Goal: Task Accomplishment & Management: Manage account settings

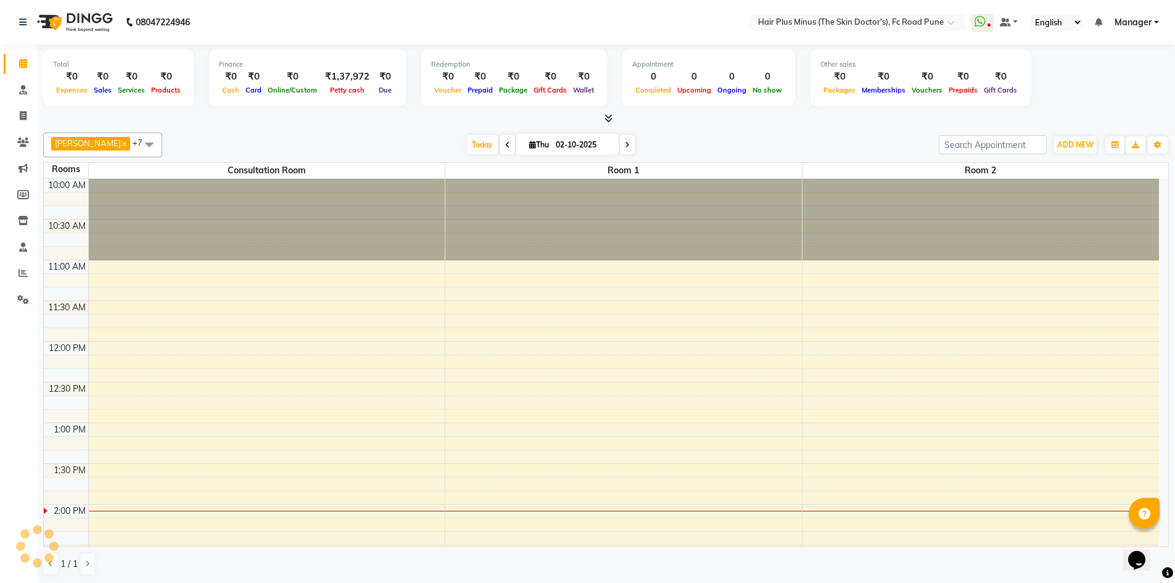
scroll to position [326, 0]
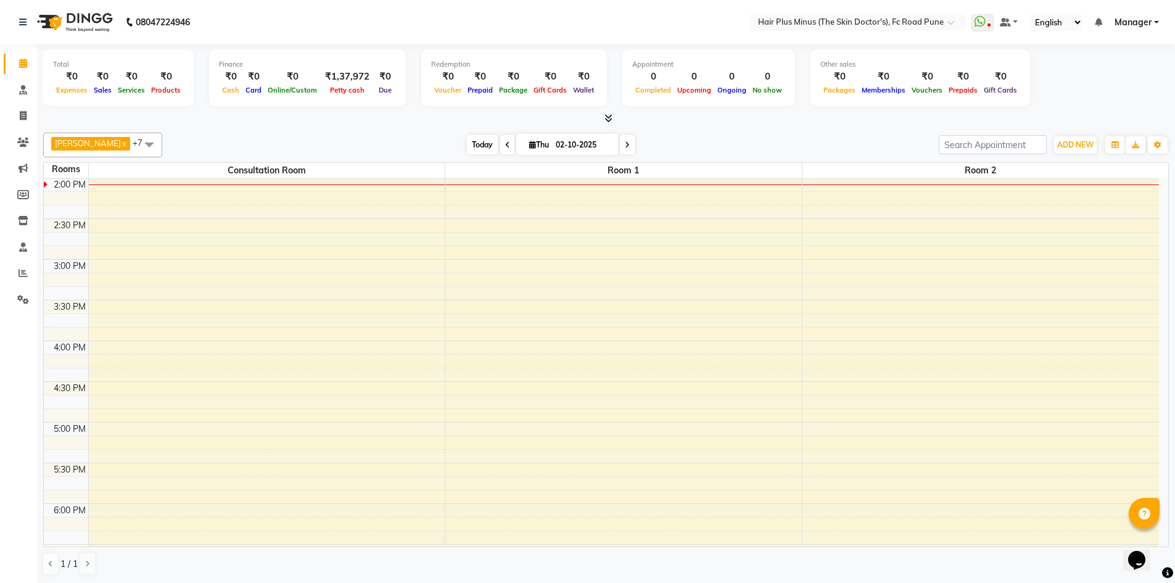
click at [474, 138] on span "Today" at bounding box center [482, 144] width 31 height 19
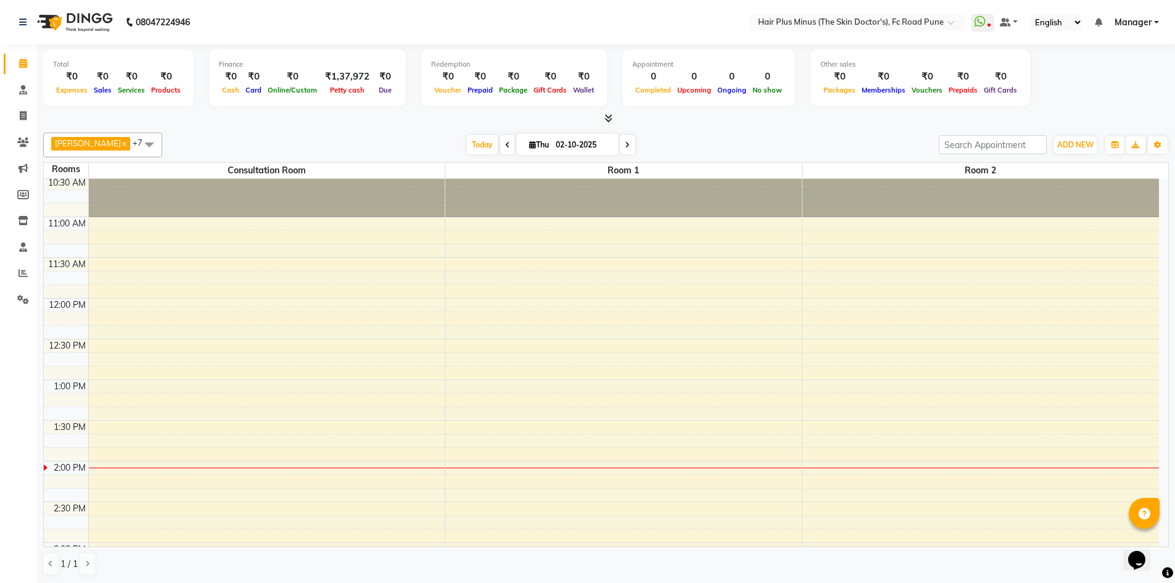
scroll to position [18, 0]
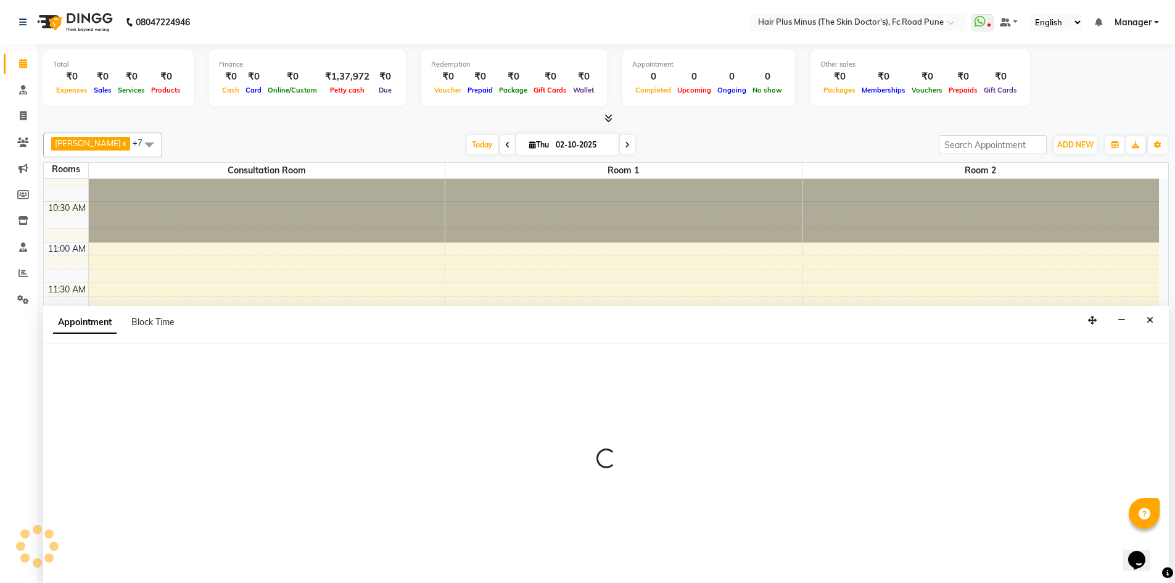
scroll to position [1, 0]
select select "810"
select select "tentative"
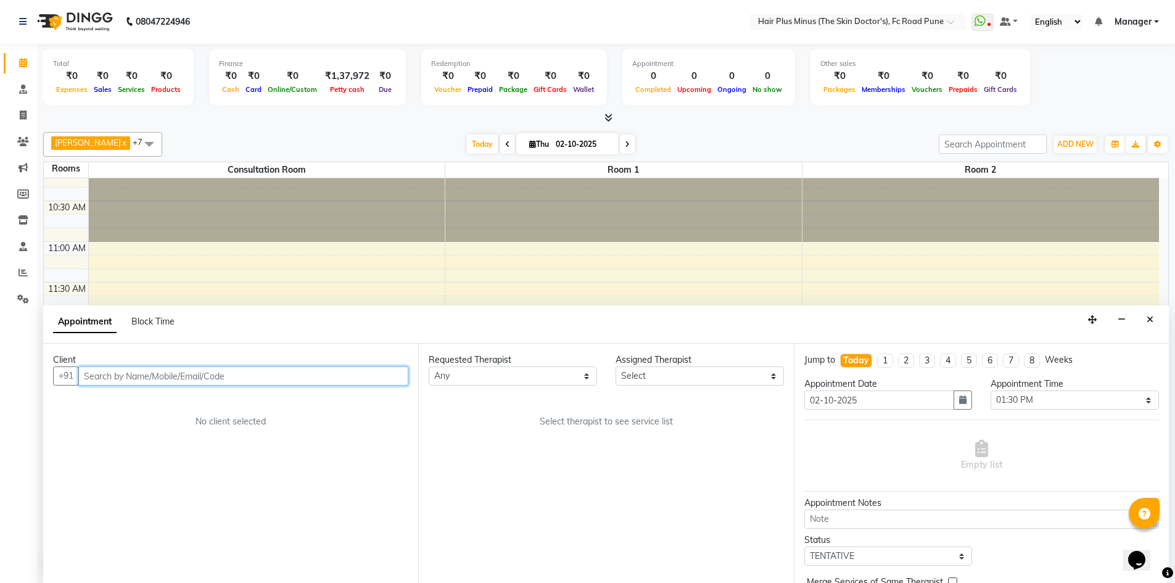
click at [187, 375] on input "text" at bounding box center [243, 375] width 330 height 19
type input "s"
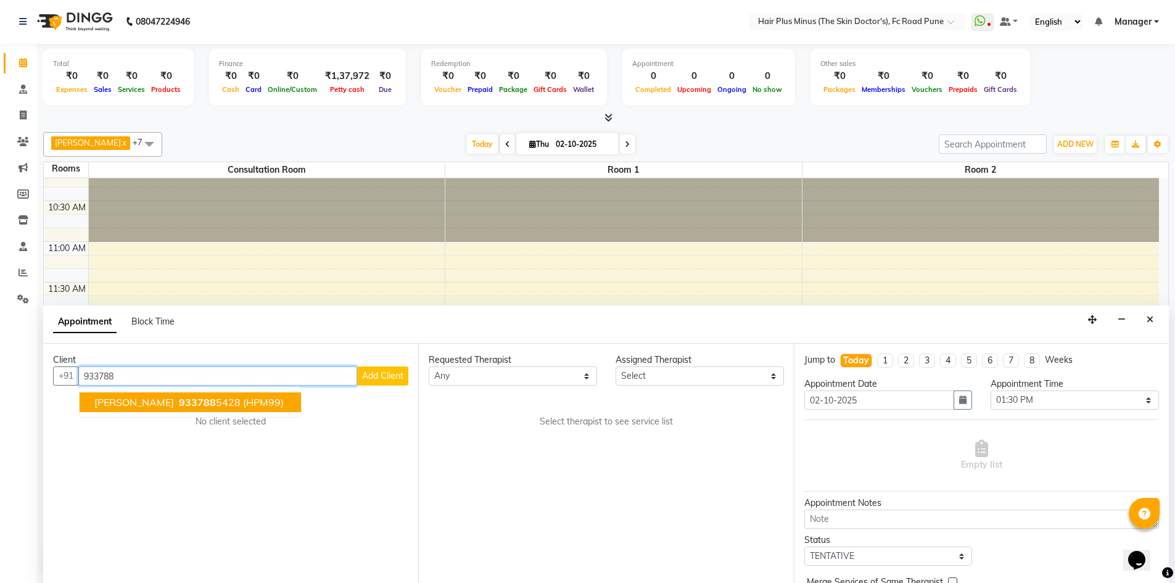
click at [189, 401] on span "933788" at bounding box center [197, 402] width 37 height 12
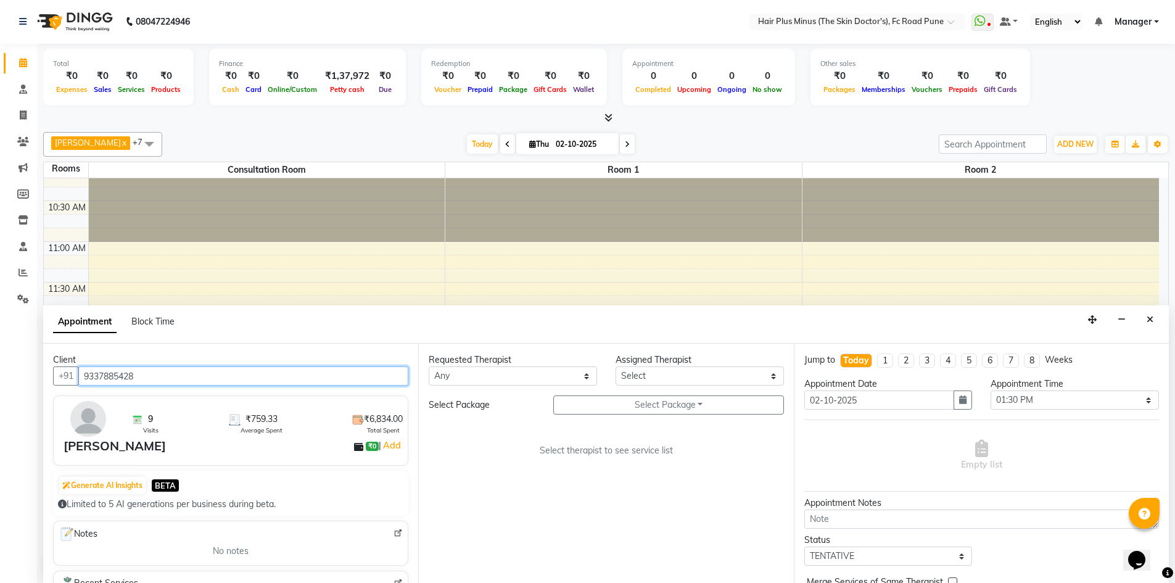
type input "9337885428"
click at [583, 377] on select "Any Dr [PERSON_NAME] Dr. [PERSON_NAME] [PERSON_NAME] Dr [PERSON_NAME] [PERSON_N…" at bounding box center [513, 375] width 168 height 19
select select "71424"
click at [429, 366] on select "Any Dr [PERSON_NAME] Dr. [PERSON_NAME] [PERSON_NAME] Dr [PERSON_NAME] [PERSON_N…" at bounding box center [513, 375] width 168 height 19
select select "71424"
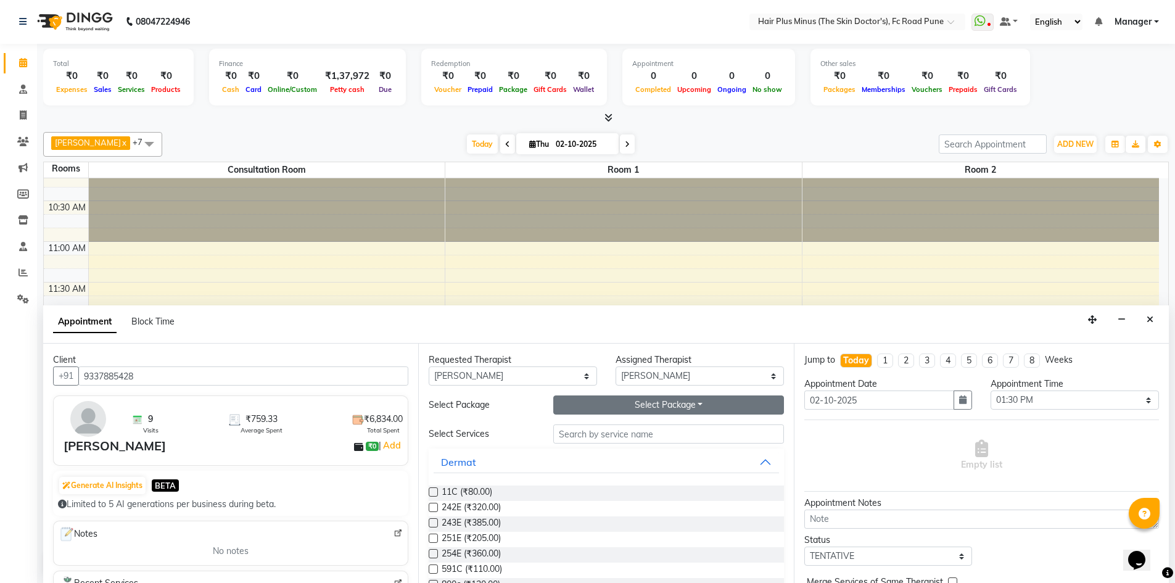
click at [638, 401] on button "Select Package Toggle Dropdown" at bounding box center [668, 404] width 231 height 19
click at [618, 432] on li "M Meso Hair 400 (5 1)" at bounding box center [614, 430] width 121 height 18
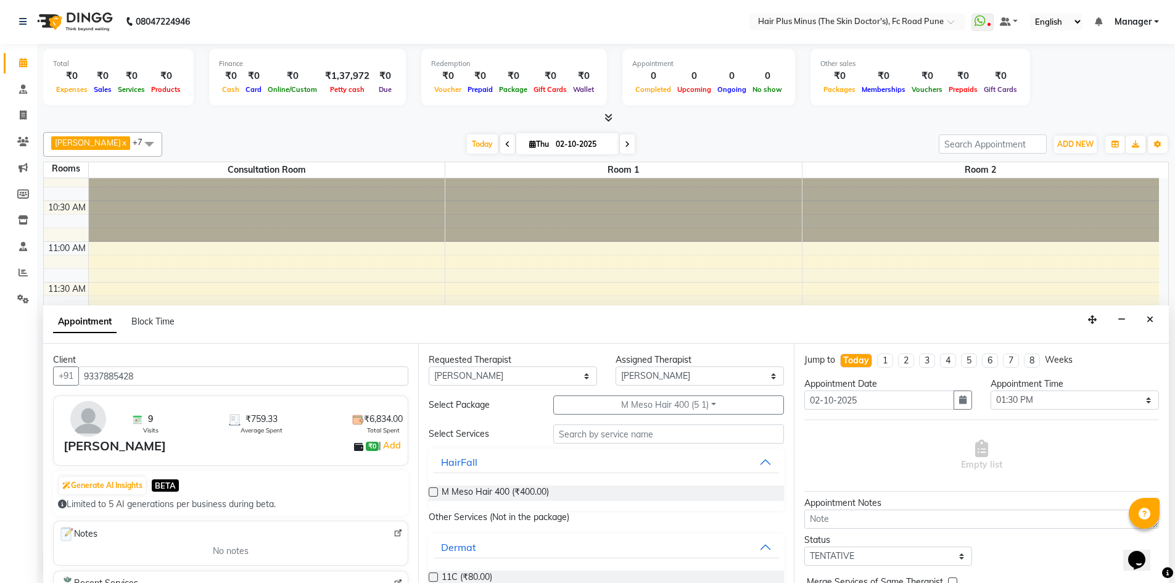
click at [436, 490] on label at bounding box center [433, 491] width 9 height 9
click at [436, 490] on input "checkbox" at bounding box center [433, 493] width 8 height 8
checkbox input "true"
select select "3991"
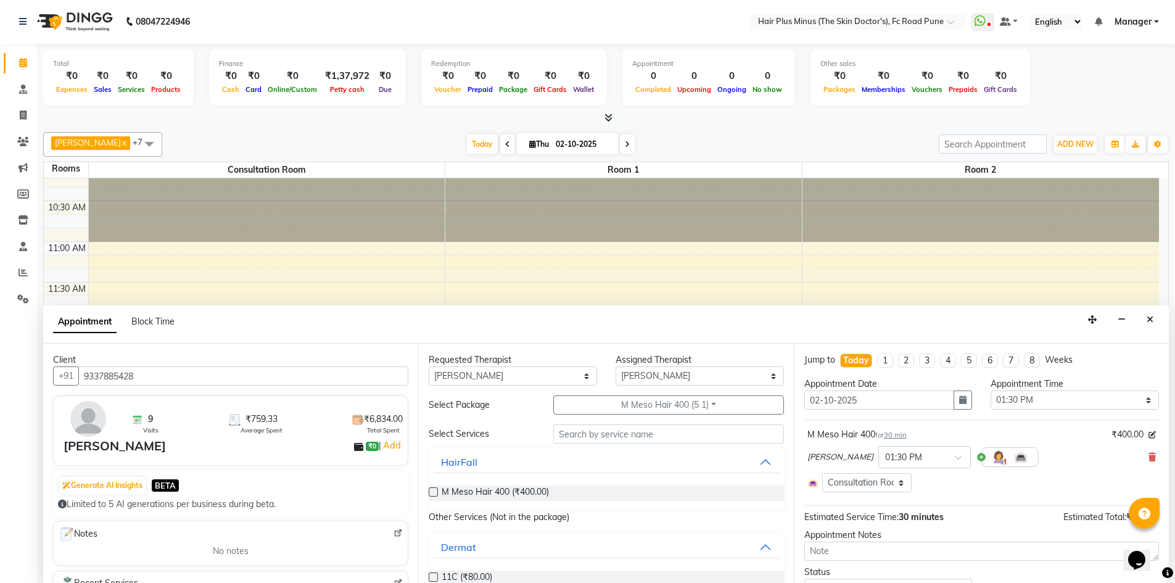
checkbox input "false"
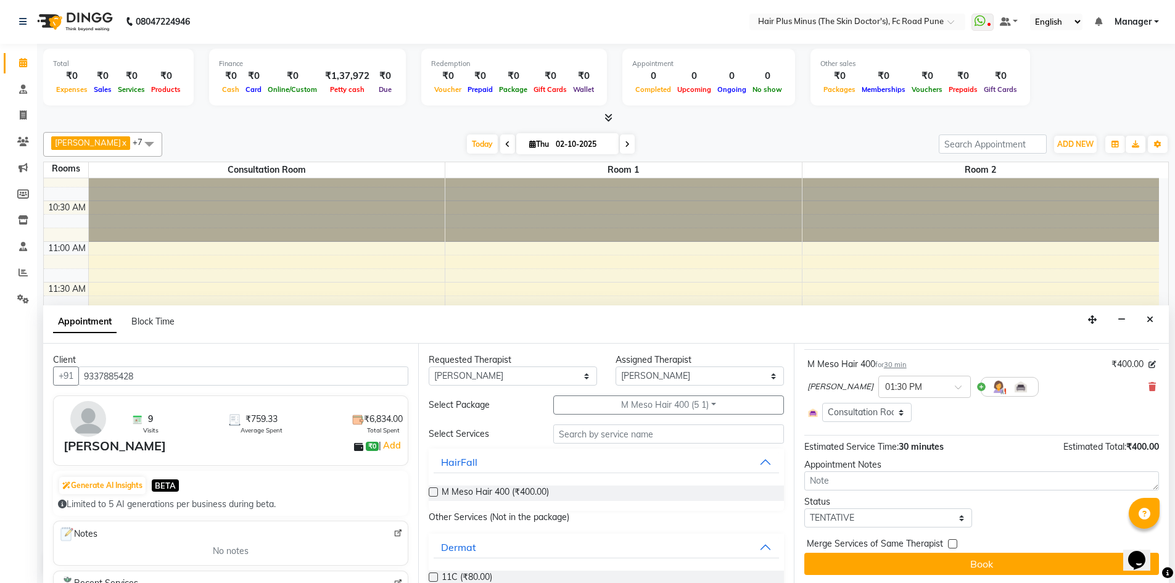
scroll to position [72, 0]
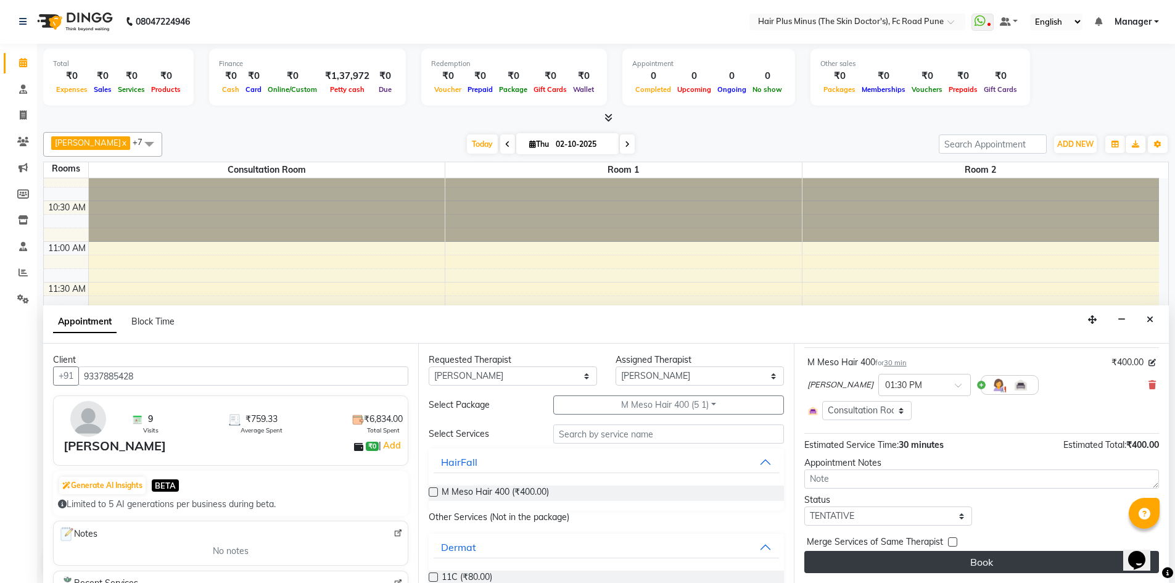
click at [889, 559] on button "Book" at bounding box center [981, 562] width 355 height 22
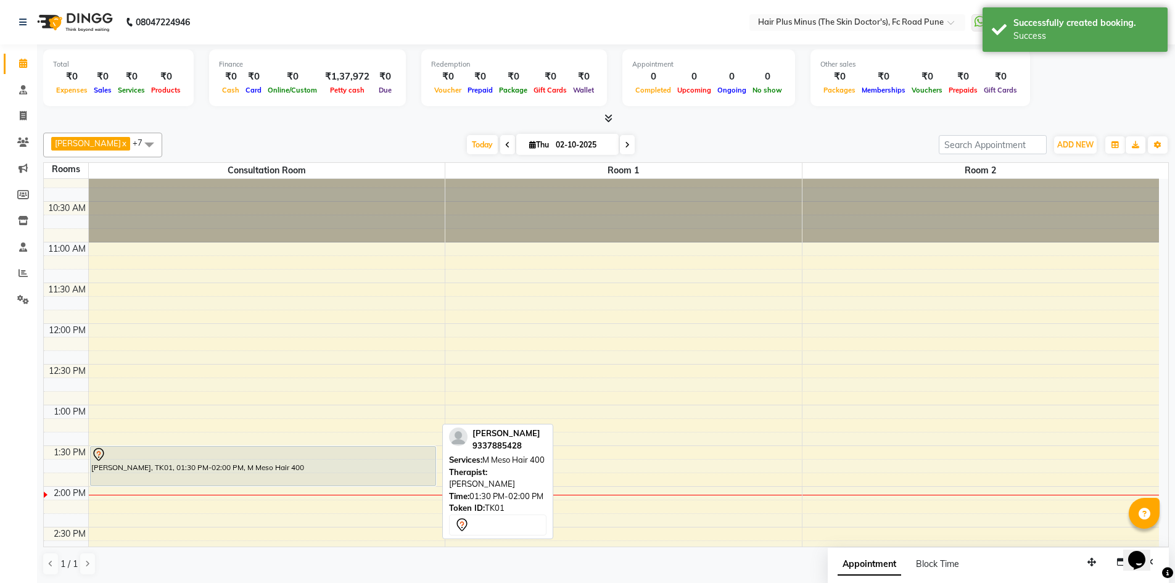
scroll to position [80, 0]
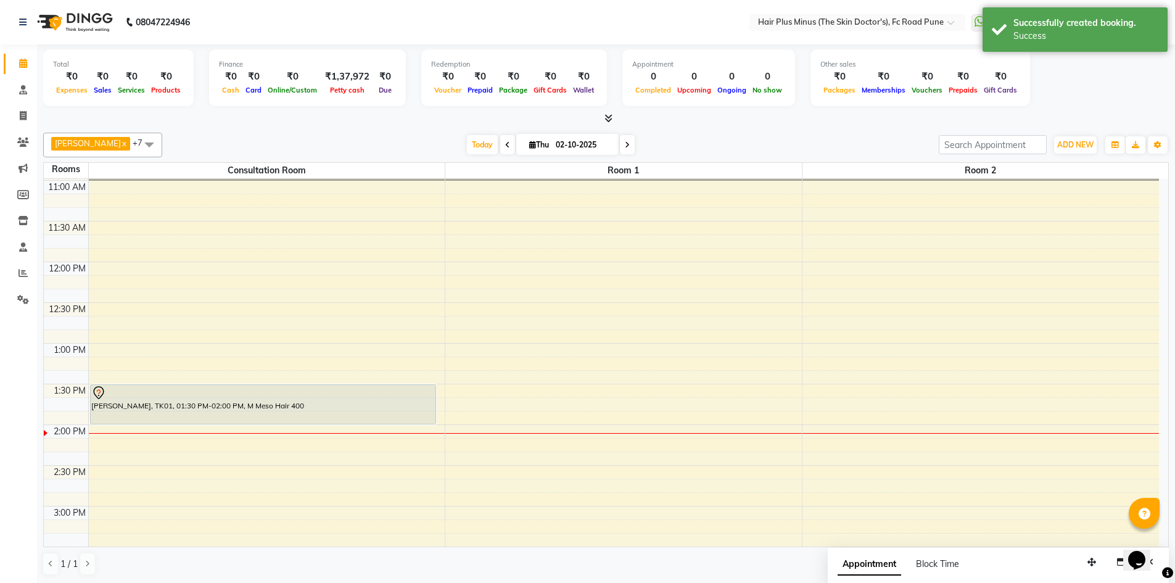
click at [203, 441] on div "10:00 AM 10:30 AM 11:00 AM 11:30 AM 12:00 PM 12:30 PM 1:00 PM 1:30 PM 2:00 PM 2…" at bounding box center [601, 546] width 1115 height 895
select select "tentative"
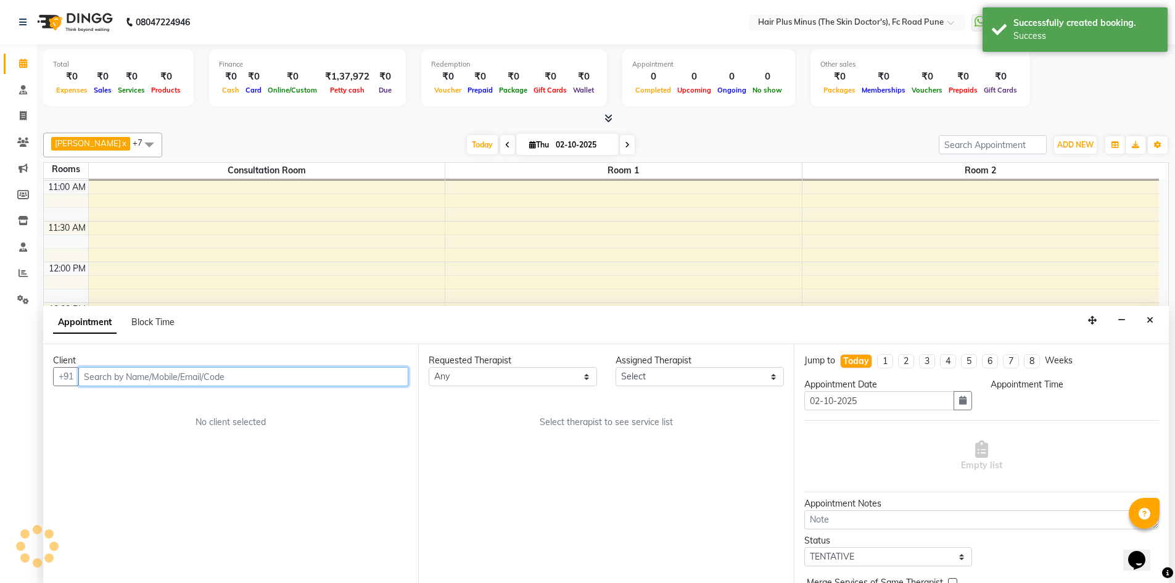
scroll to position [1, 0]
select select "855"
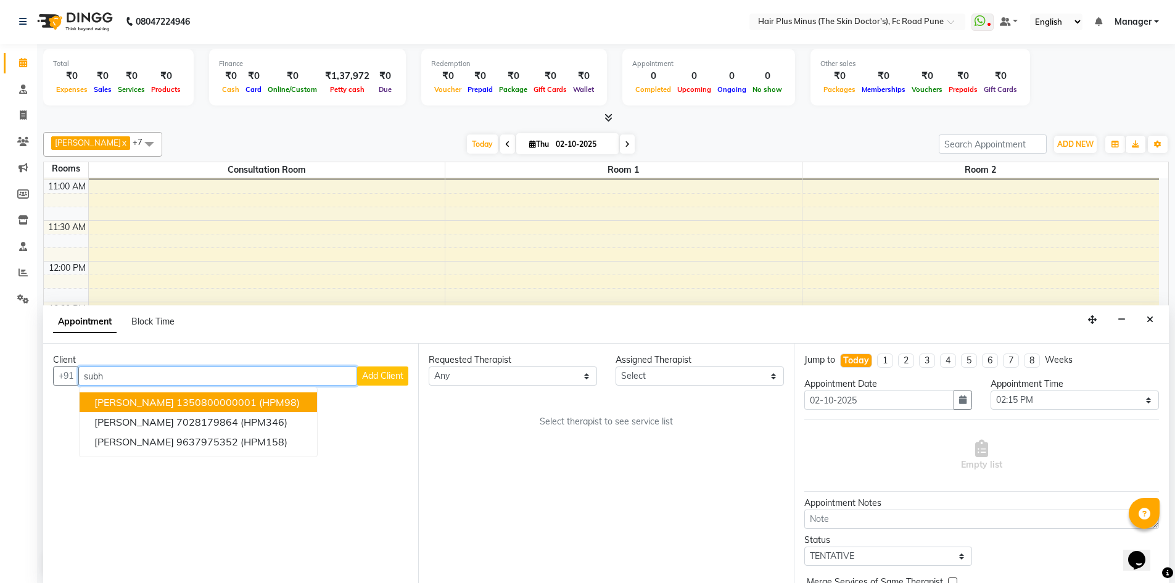
click at [251, 406] on ngb-highlight "1350800000001" at bounding box center [216, 402] width 80 height 12
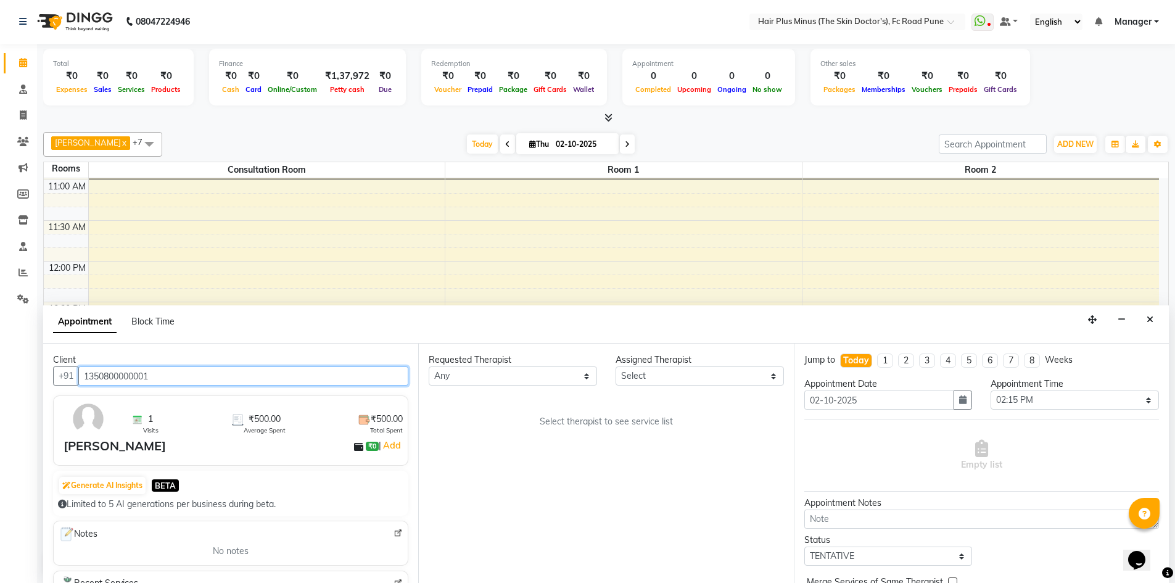
type input "1350800000001"
click at [590, 376] on select "Any Dr [PERSON_NAME] Dr. [PERSON_NAME] [PERSON_NAME] Dr [PERSON_NAME] [PERSON_N…" at bounding box center [513, 375] width 168 height 19
select select "89936"
click at [429, 366] on select "Any Dr [PERSON_NAME] Dr. [PERSON_NAME] [PERSON_NAME] Dr [PERSON_NAME] [PERSON_N…" at bounding box center [513, 375] width 168 height 19
select select "89936"
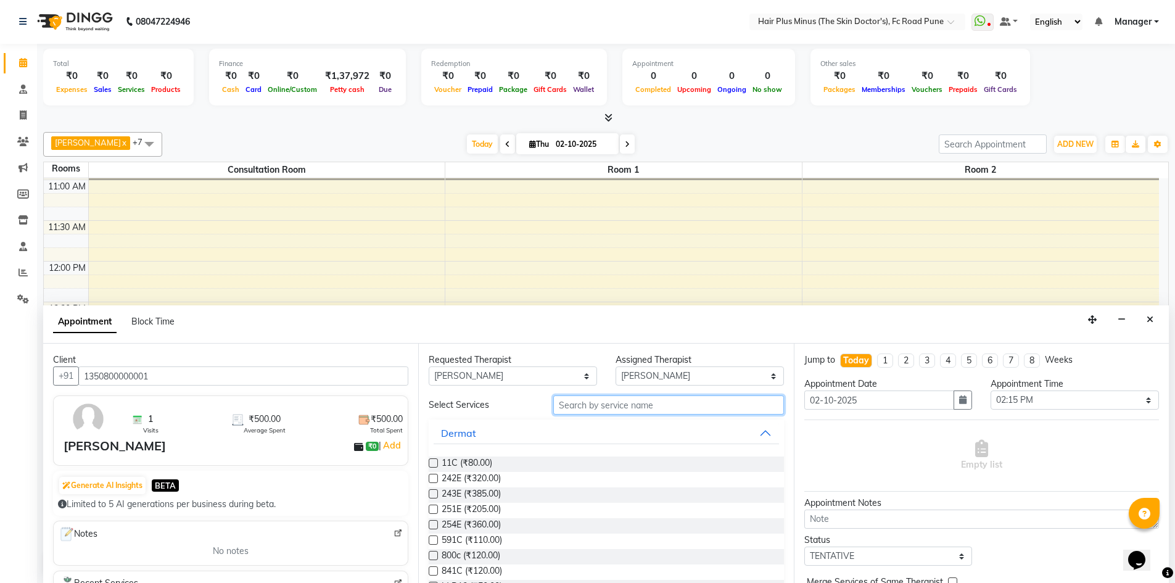
click at [590, 404] on input "text" at bounding box center [668, 404] width 231 height 19
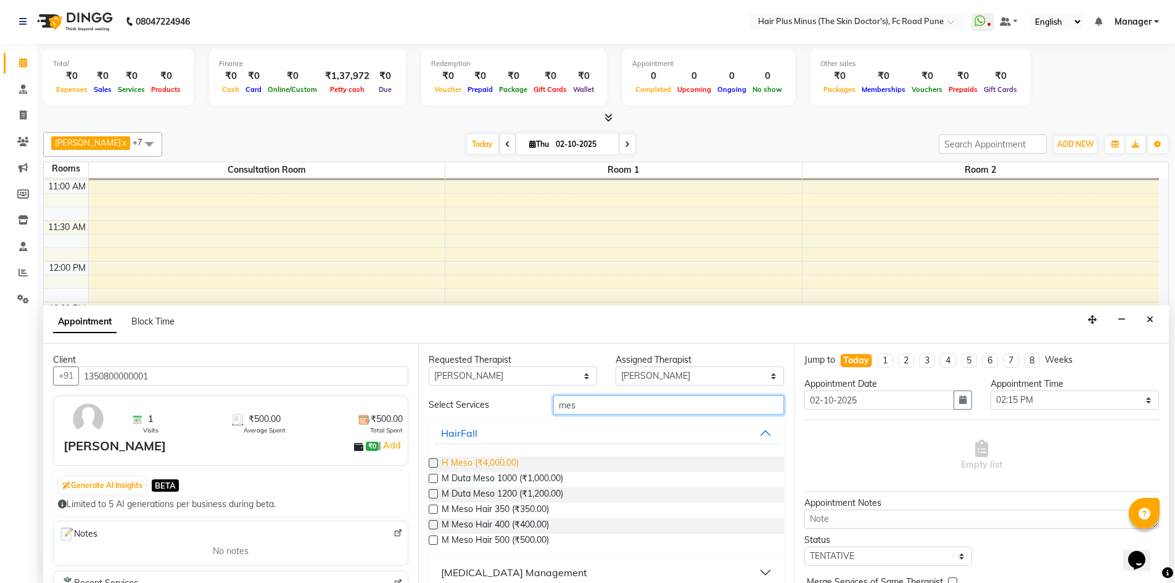
type input "mes"
click at [504, 463] on span "H Meso (₹4,000.00)" at bounding box center [479, 463] width 77 height 15
checkbox input "true"
select select "3991"
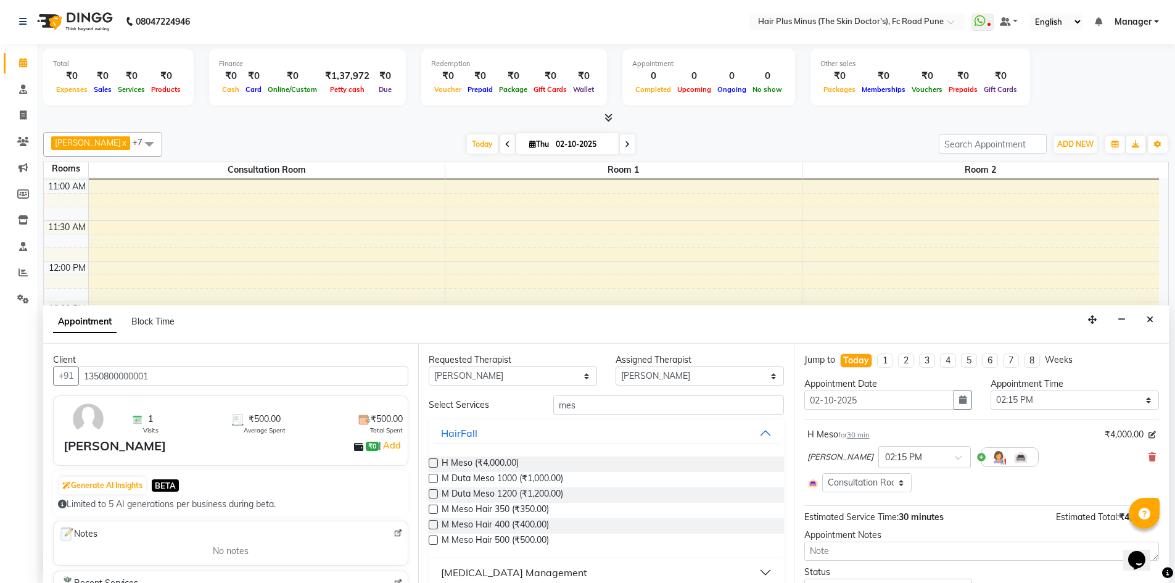
checkbox input "false"
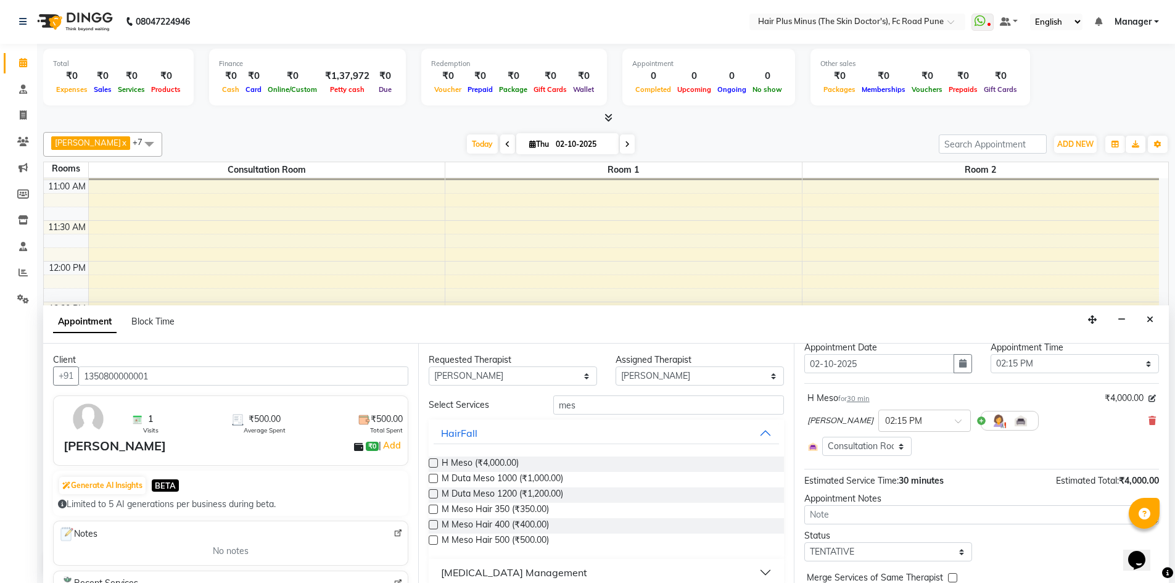
scroll to position [72, 0]
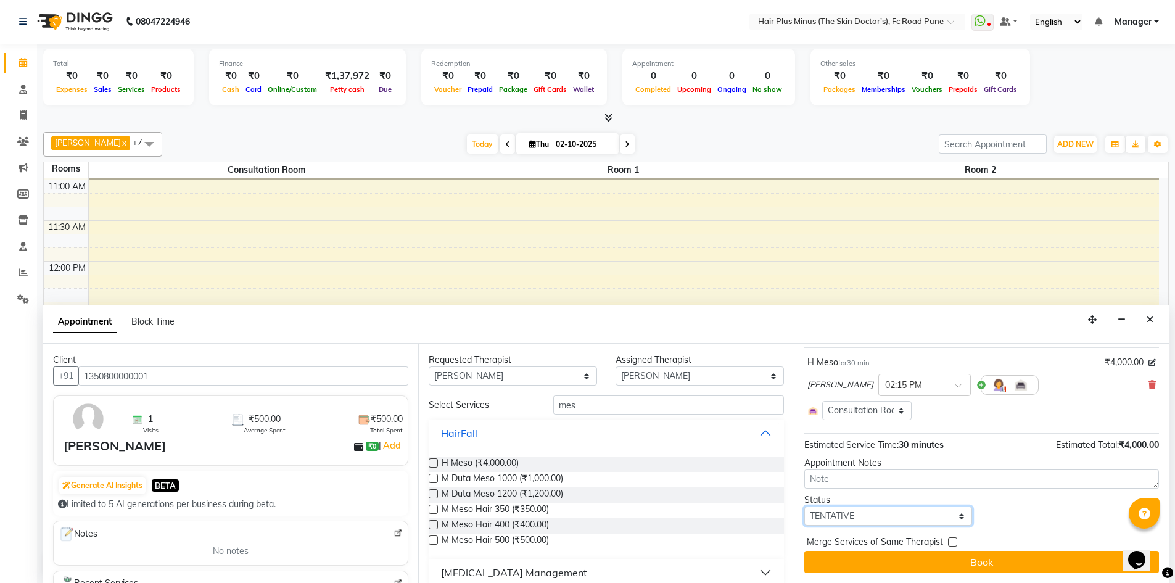
click at [891, 512] on select "Select TENTATIVE CONFIRM CHECK-IN UPCOMING" at bounding box center [888, 515] width 168 height 19
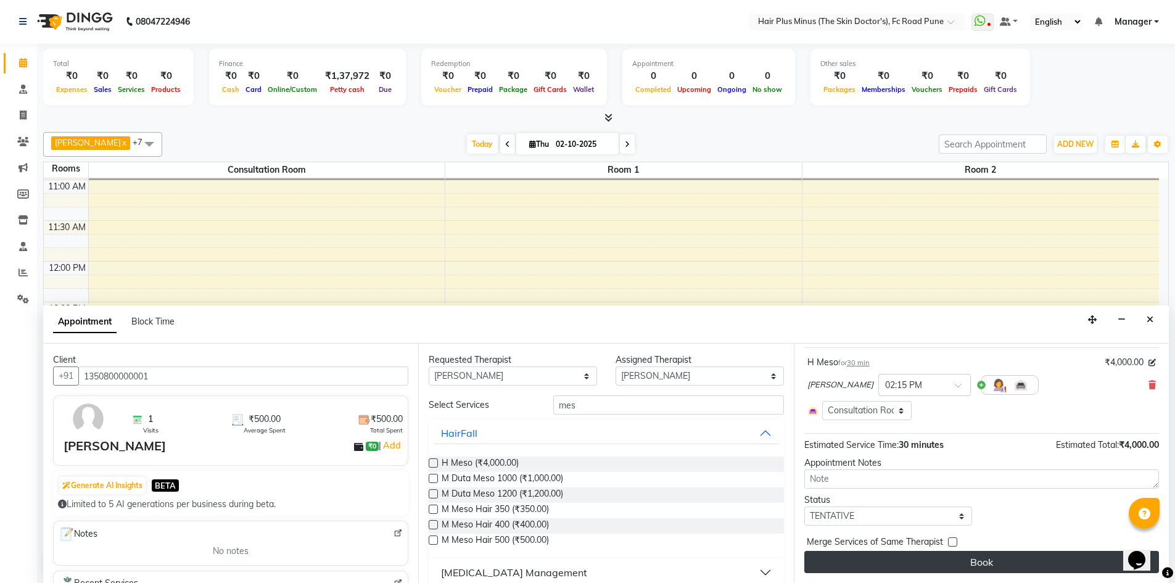
click at [907, 559] on button "Book" at bounding box center [981, 562] width 355 height 22
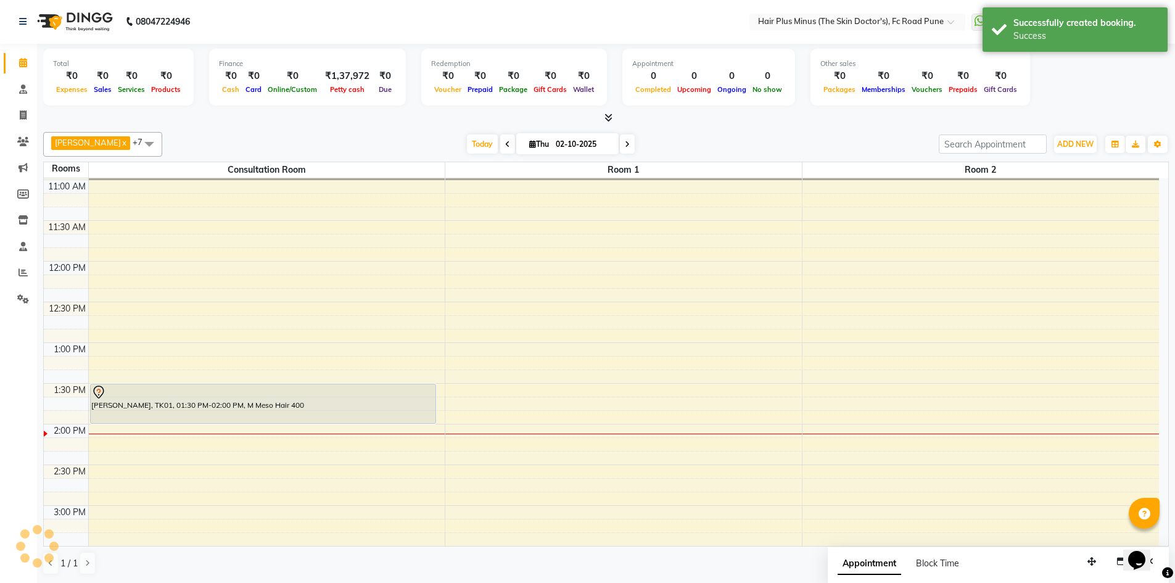
scroll to position [0, 0]
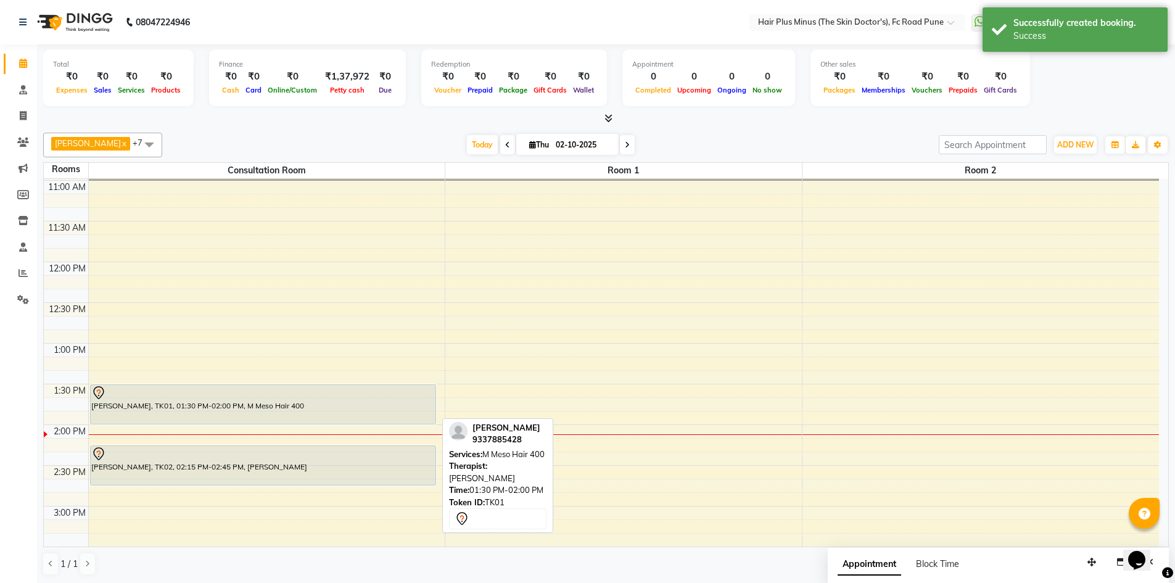
click at [259, 409] on div "[PERSON_NAME], TK01, 01:30 PM-02:00 PM, M Meso Hair 400" at bounding box center [263, 404] width 345 height 39
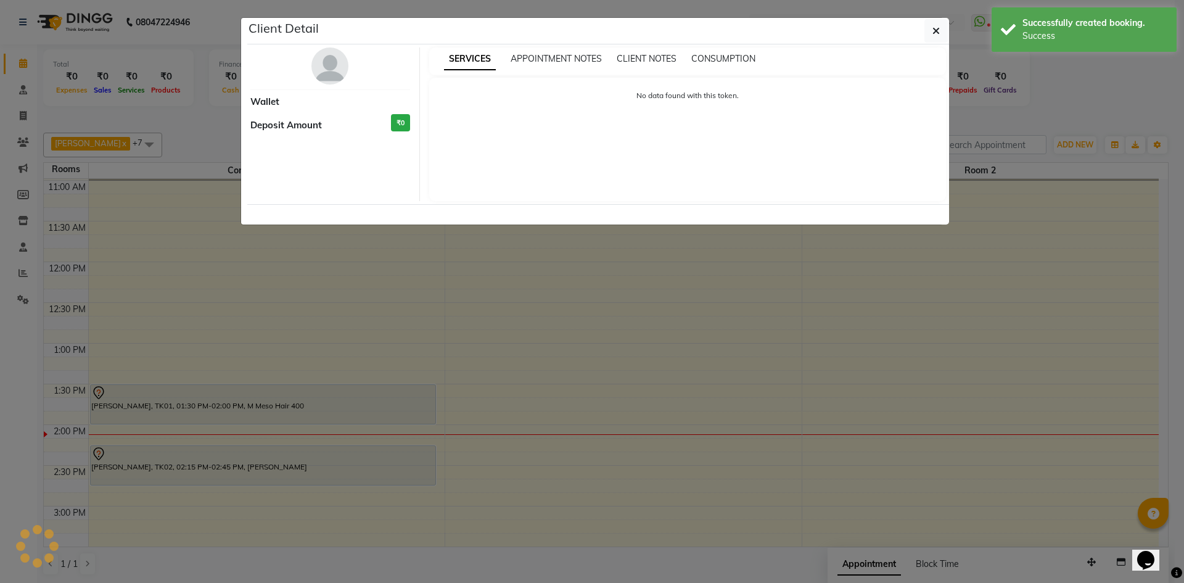
select select "7"
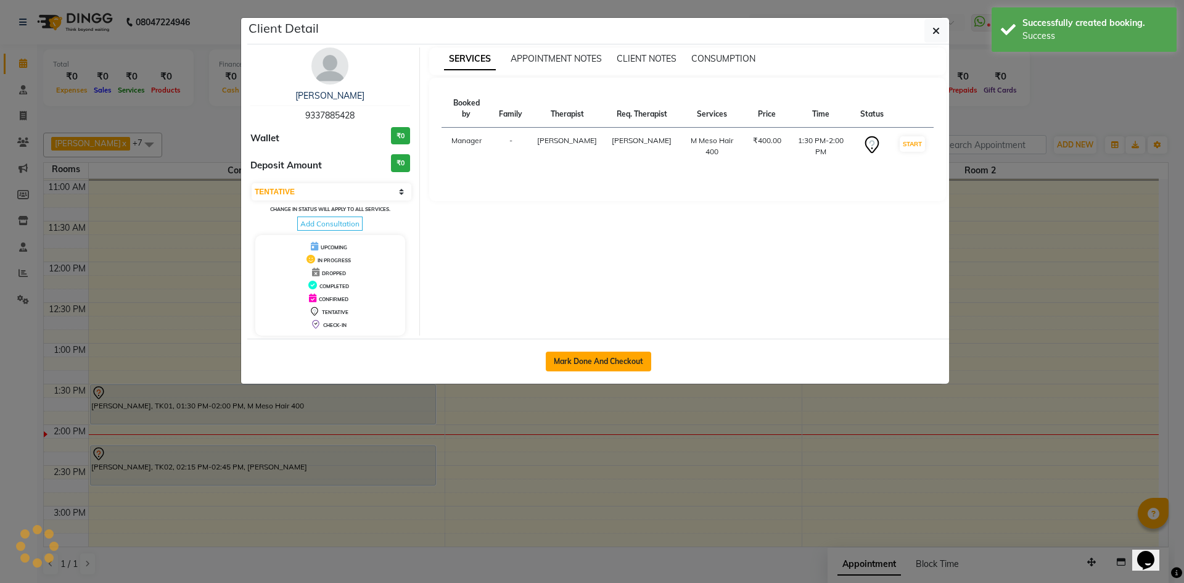
click at [614, 359] on button "Mark Done And Checkout" at bounding box center [598, 361] width 105 height 20
select select "service"
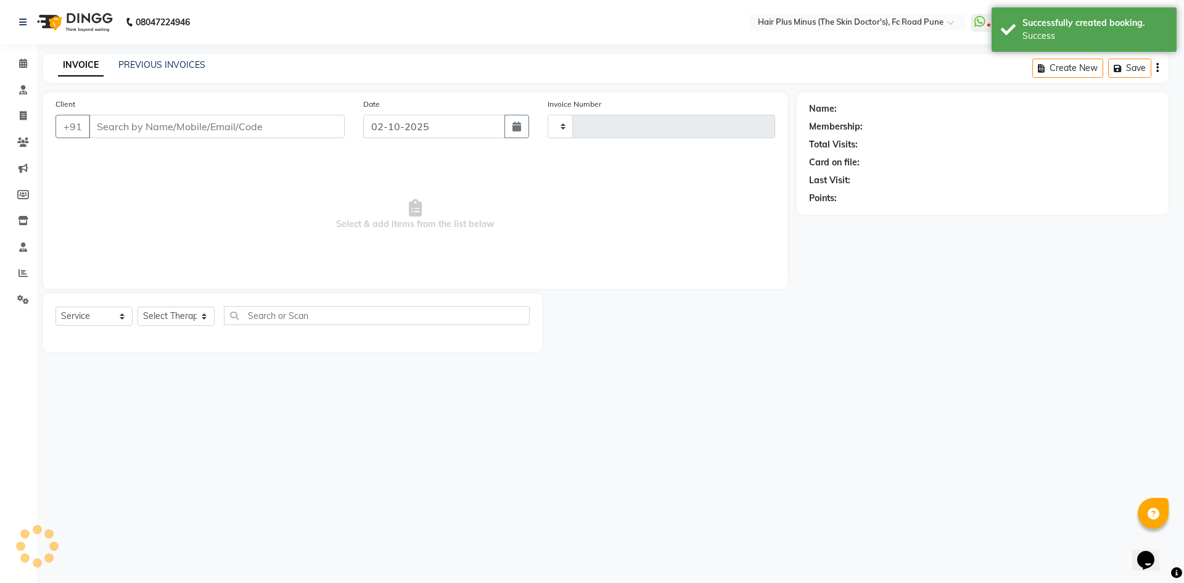
type input "1822"
select select "7911"
type input "9337885428"
select select "71424"
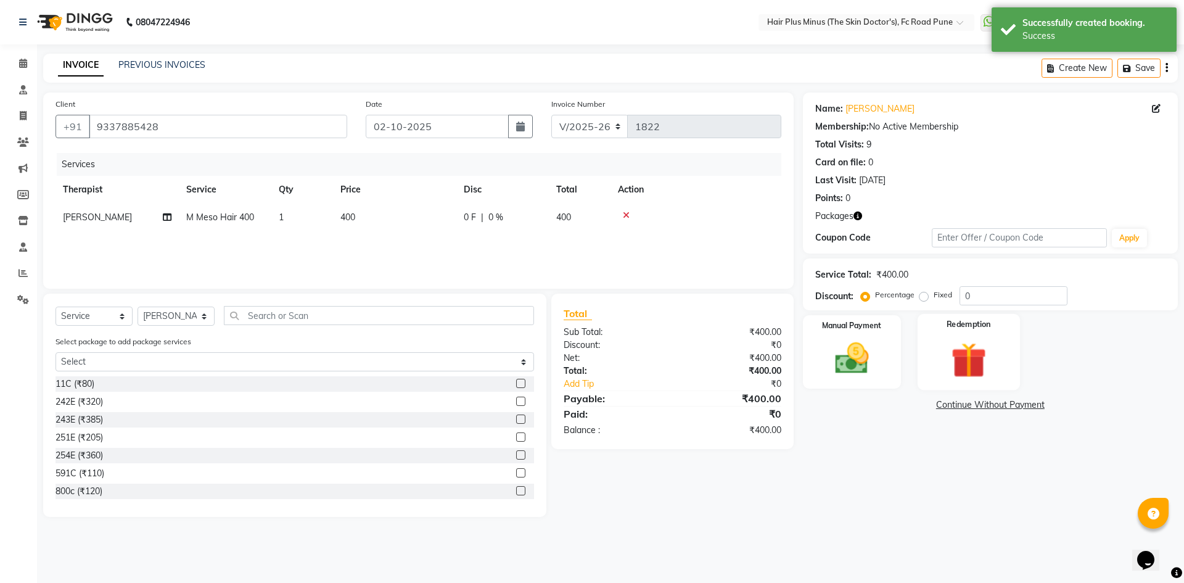
click at [975, 356] on img at bounding box center [968, 360] width 57 height 44
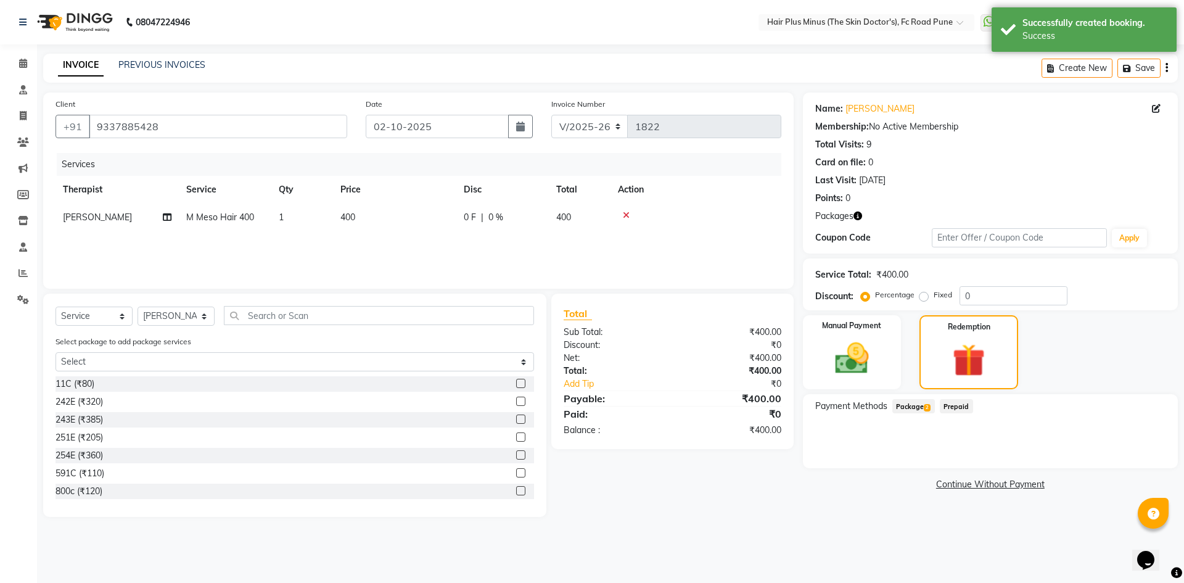
click at [914, 408] on span "Package 2" at bounding box center [913, 406] width 43 height 14
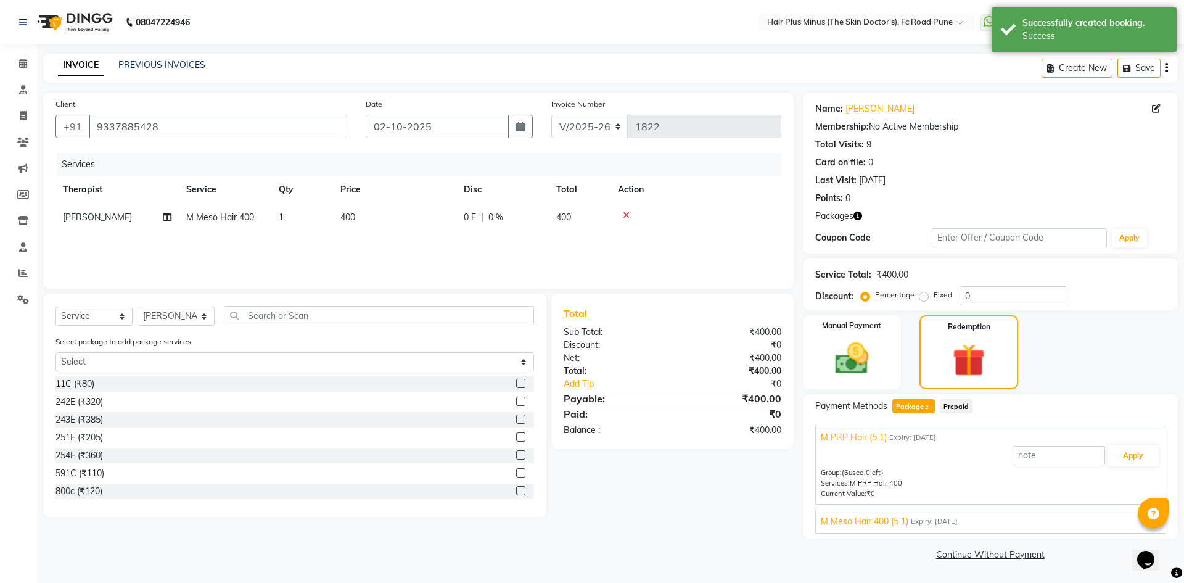
click at [866, 522] on span "M Meso Hair 400 (5 1)" at bounding box center [865, 521] width 88 height 13
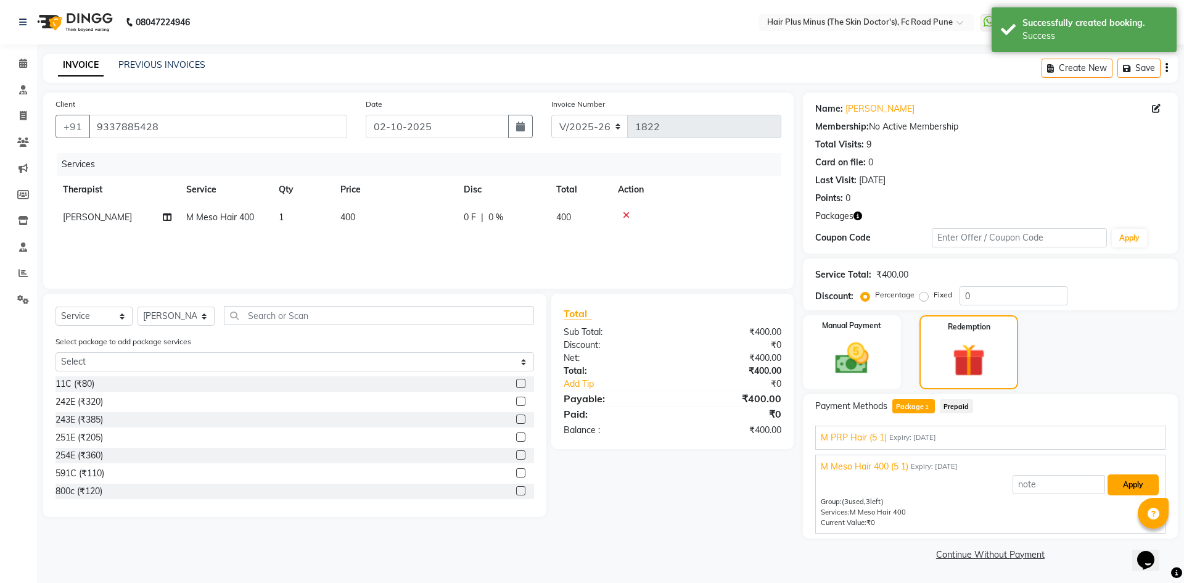
click at [1122, 489] on button "Apply" at bounding box center [1132, 484] width 51 height 21
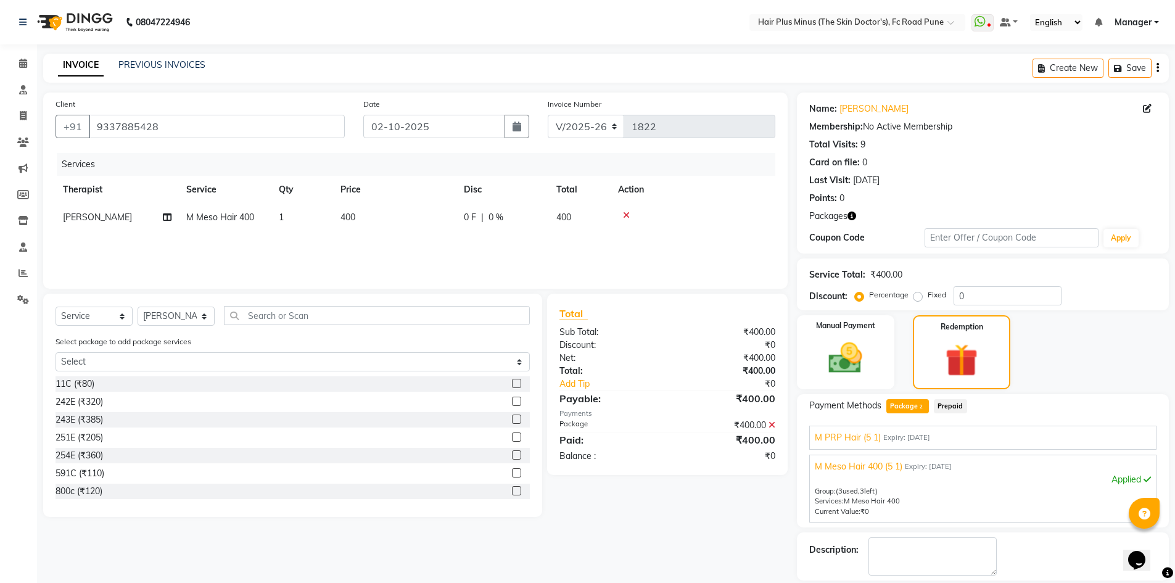
scroll to position [40, 0]
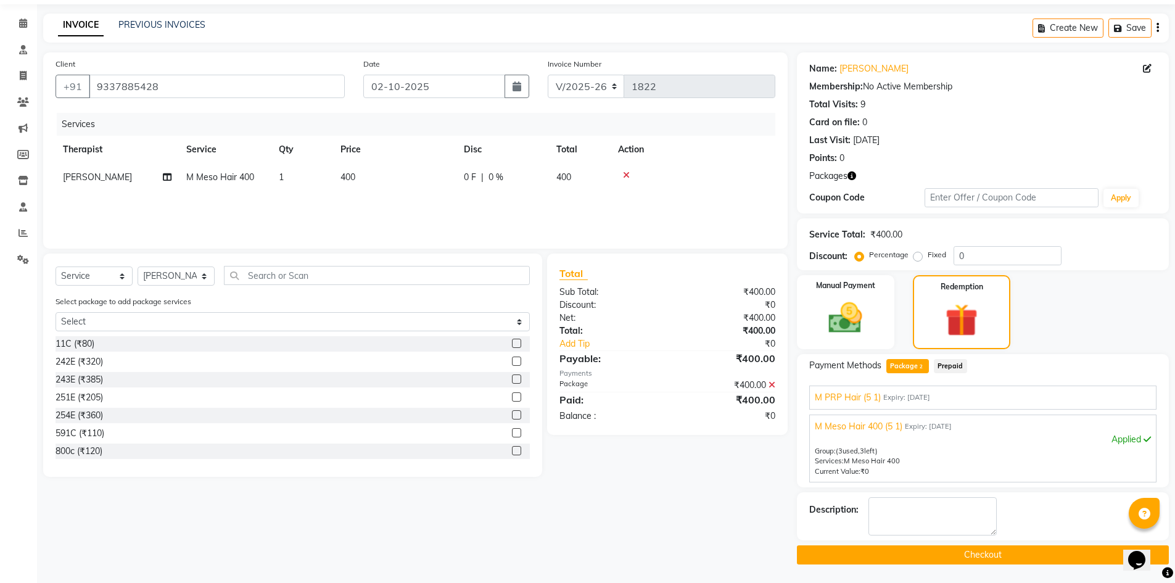
click at [936, 553] on button "Checkout" at bounding box center [983, 554] width 372 height 19
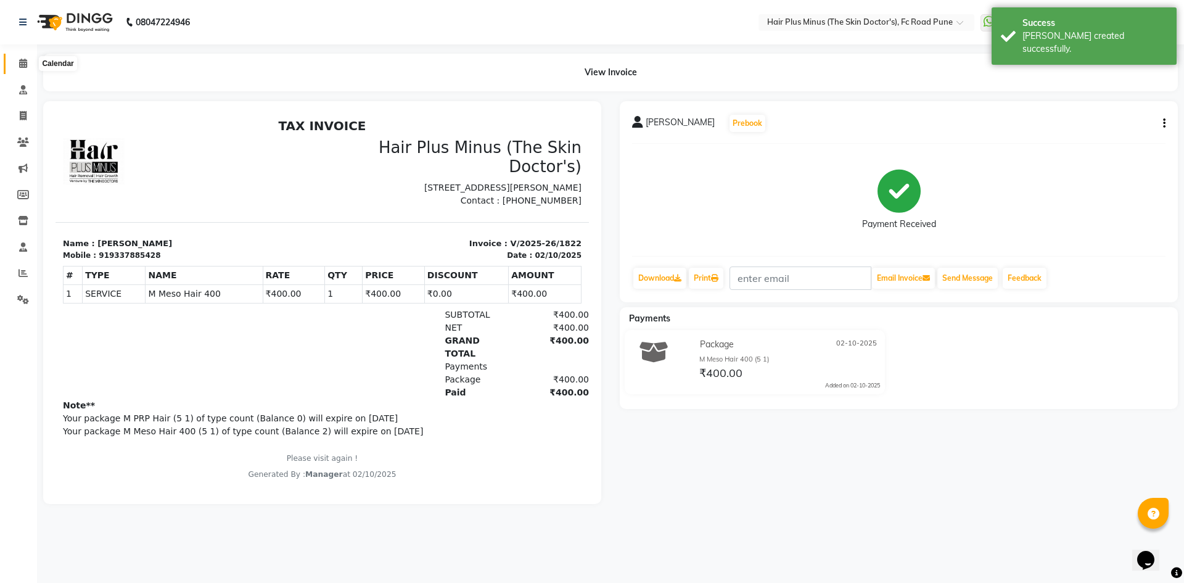
click at [20, 64] on icon at bounding box center [23, 63] width 8 height 9
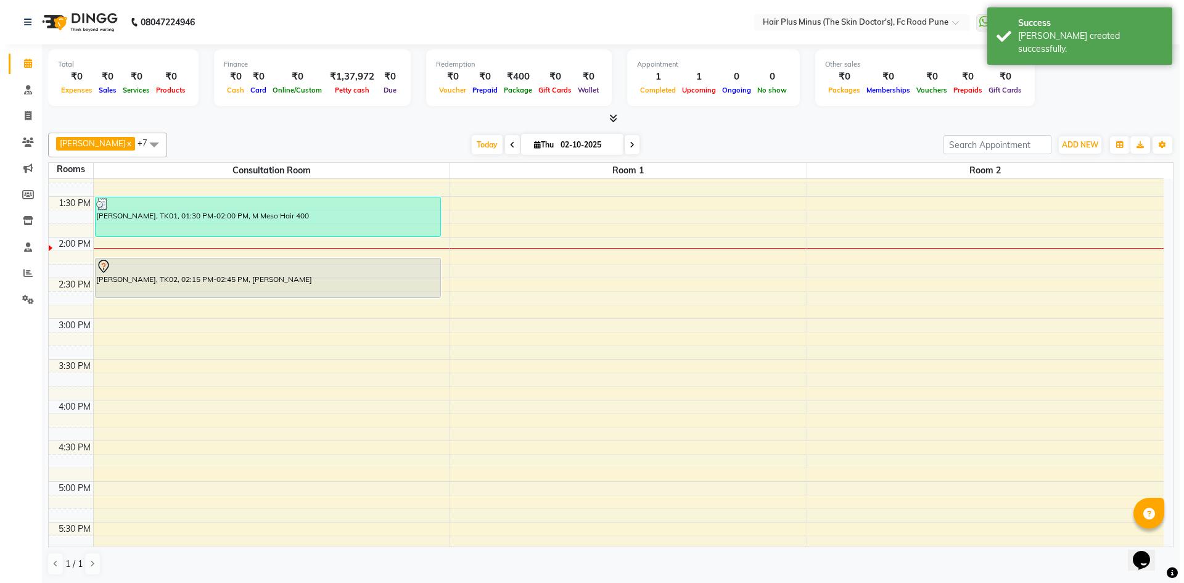
scroll to position [308, 0]
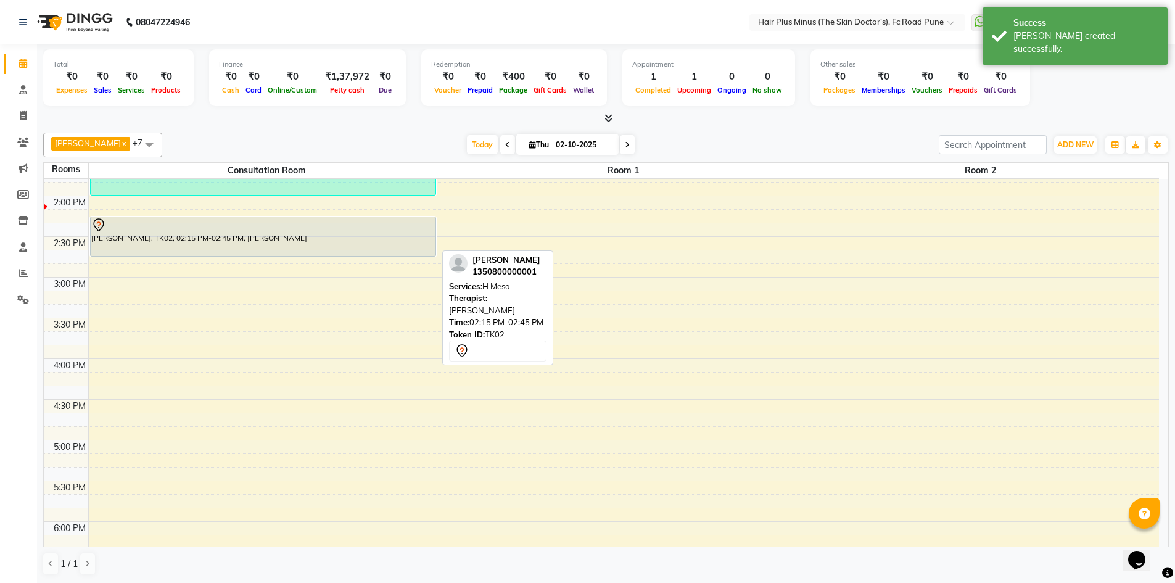
click at [257, 237] on div "[PERSON_NAME], TK02, 02:15 PM-02:45 PM, [PERSON_NAME]" at bounding box center [263, 236] width 345 height 39
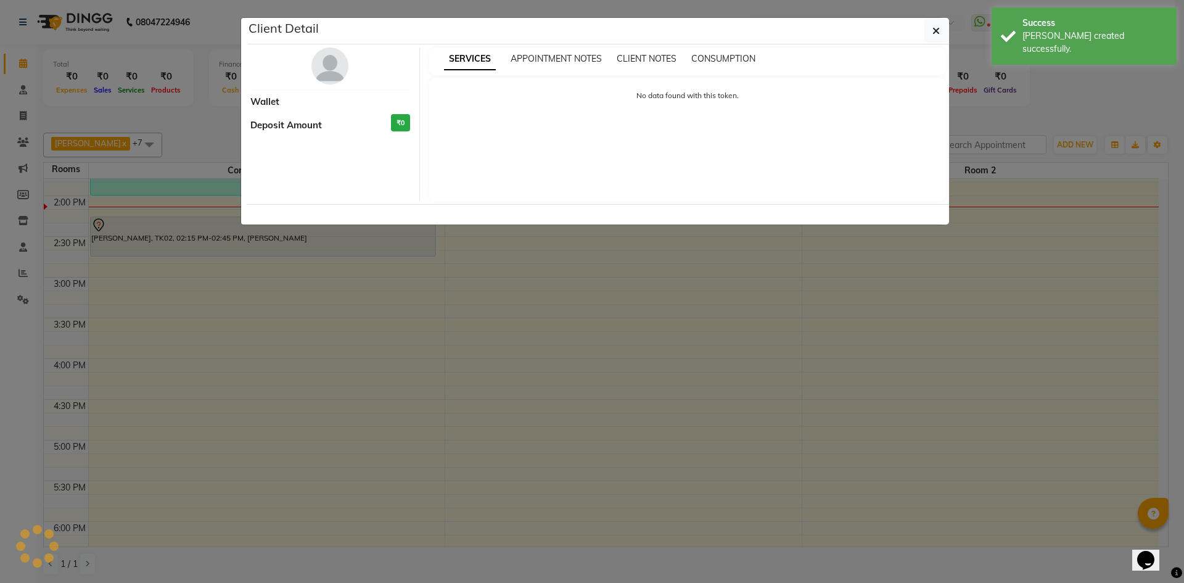
select select "7"
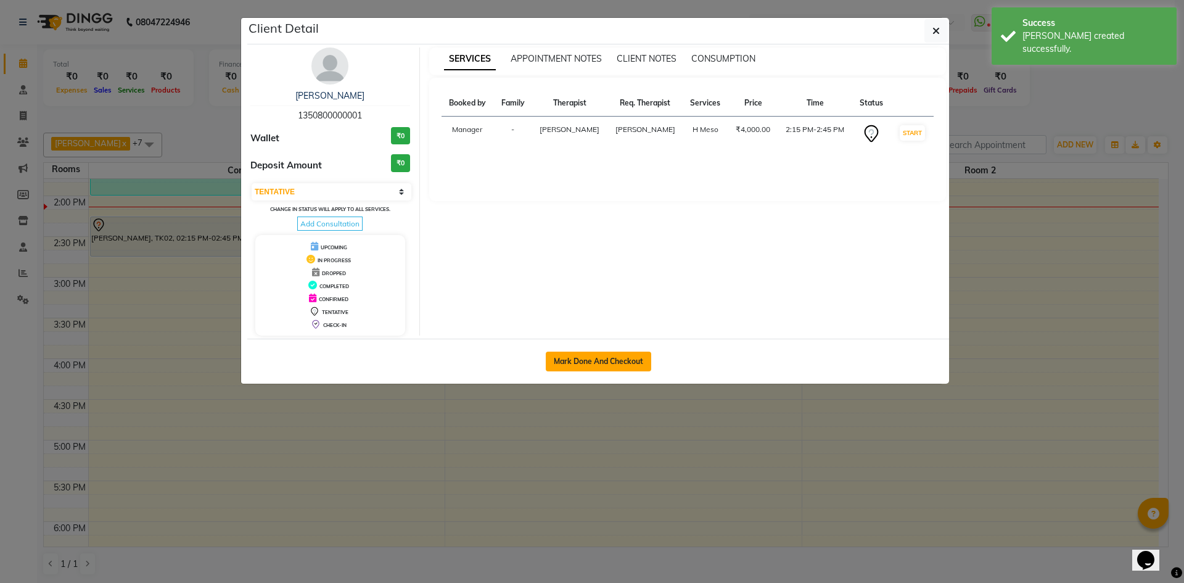
click at [618, 360] on button "Mark Done And Checkout" at bounding box center [598, 361] width 105 height 20
select select "service"
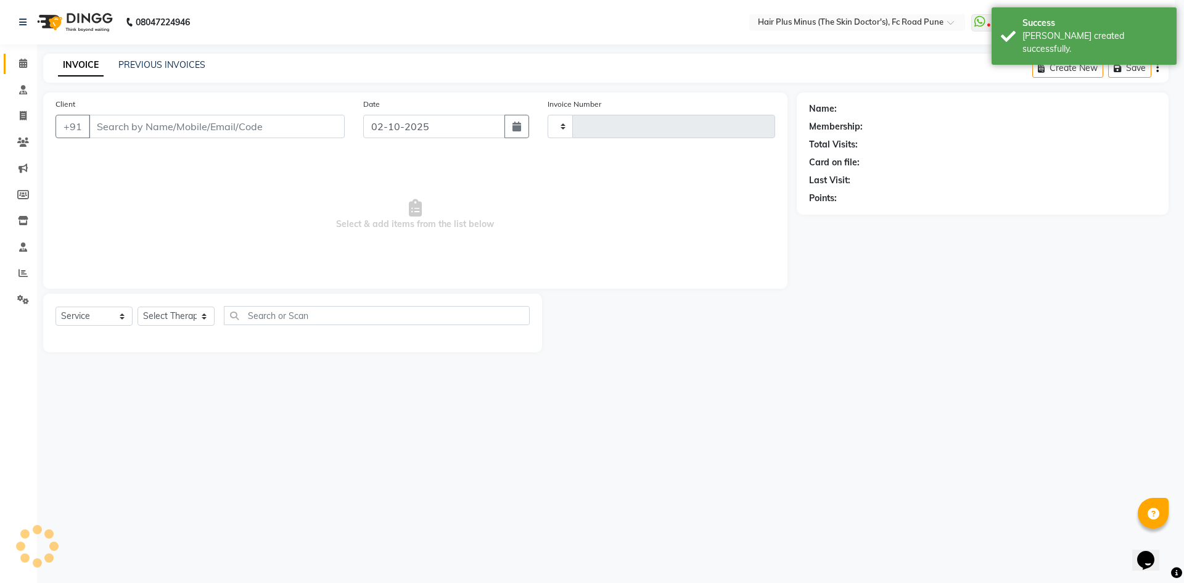
type input "1823"
select select "7911"
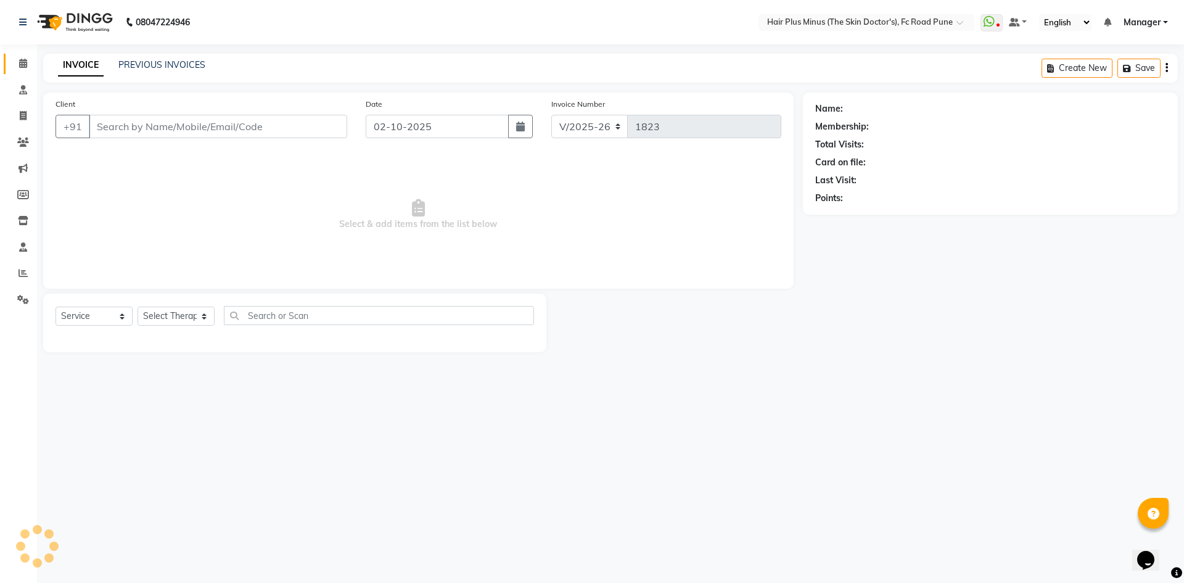
type input "1350800000001"
select select "89936"
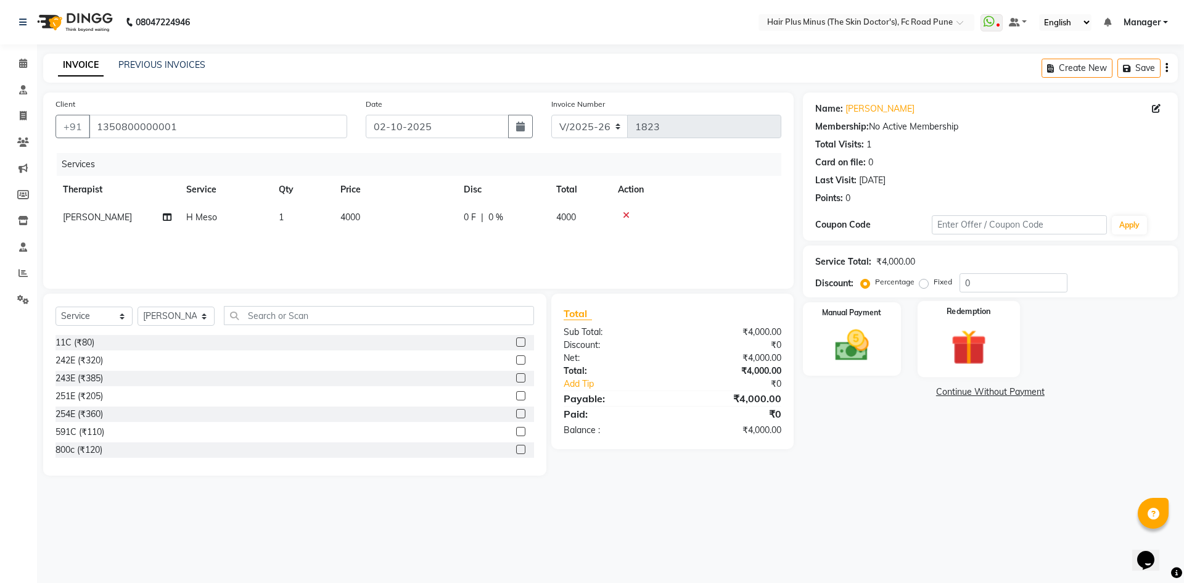
click at [982, 347] on img at bounding box center [968, 347] width 57 height 44
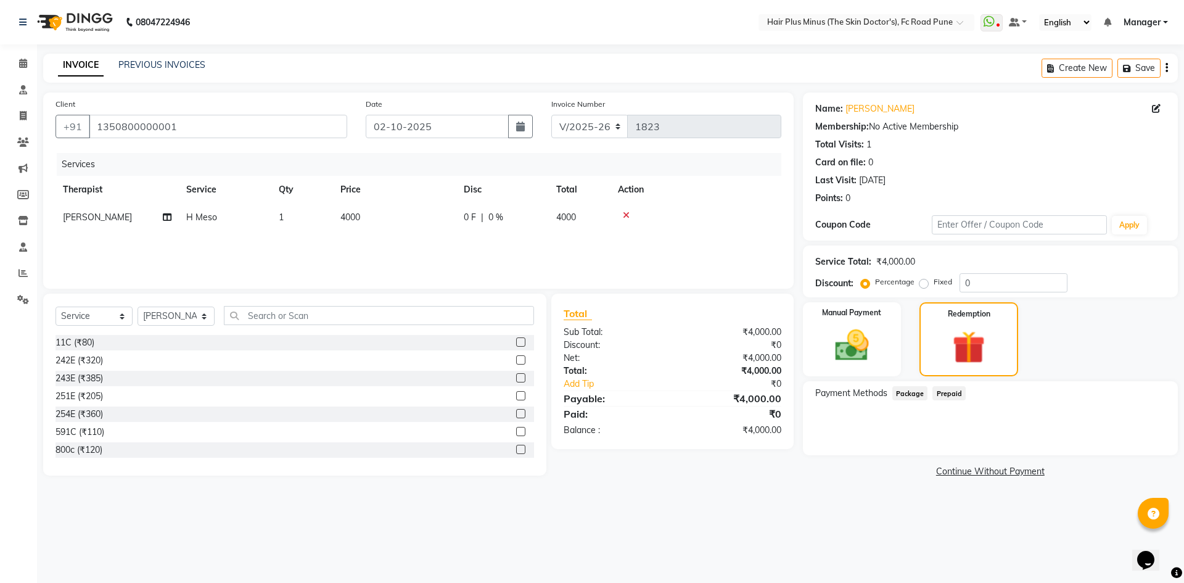
click at [900, 483] on main "INVOICE PREVIOUS INVOICES Create New Save Client [PHONE_NUMBER] Date [DATE] Inv…" at bounding box center [610, 276] width 1147 height 445
click at [467, 211] on span "0 F" at bounding box center [470, 217] width 12 height 13
select select "89936"
drag, startPoint x: 540, startPoint y: 217, endPoint x: 512, endPoint y: 218, distance: 27.8
click at [512, 218] on tr "Admin Dingg Dr [PERSON_NAME] Dr. [PERSON_NAME] [PERSON_NAME] Dr [PERSON_NAME] […" at bounding box center [418, 226] width 726 height 47
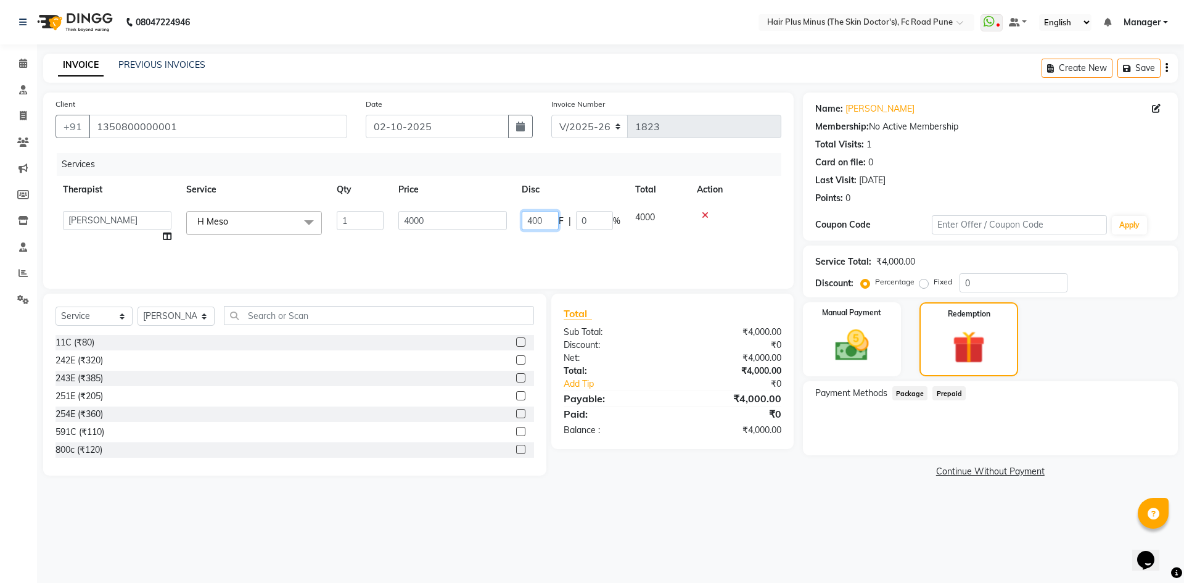
type input "4000"
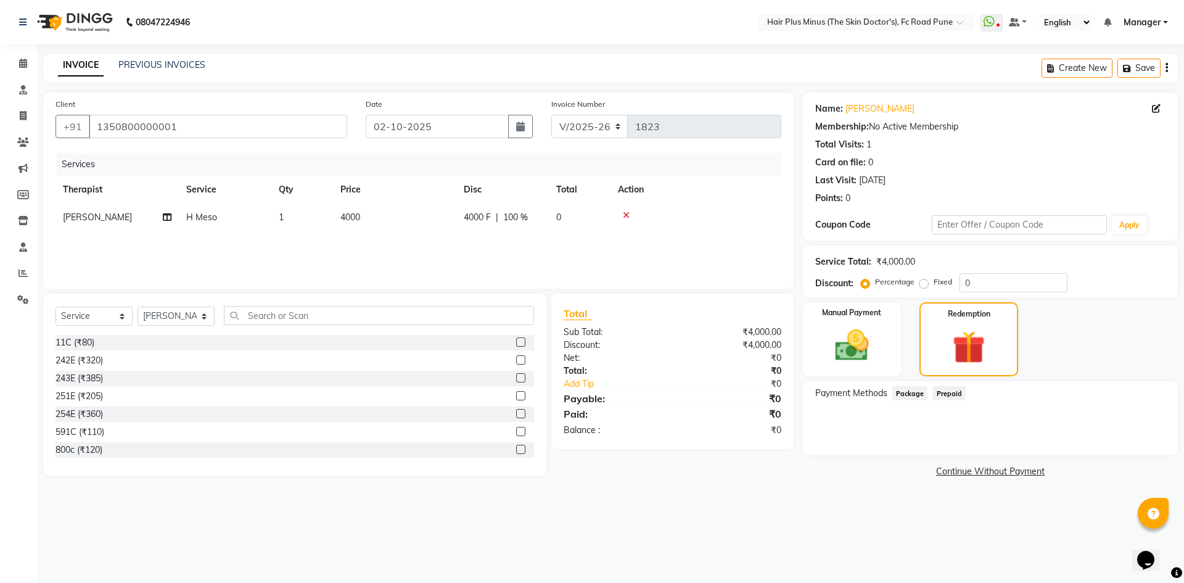
click at [702, 248] on div "Services Therapist Service Qty Price Disc Total Action [PERSON_NAME] H Meso 1 4…" at bounding box center [418, 214] width 726 height 123
click at [969, 474] on link "Continue Without Payment" at bounding box center [990, 471] width 370 height 13
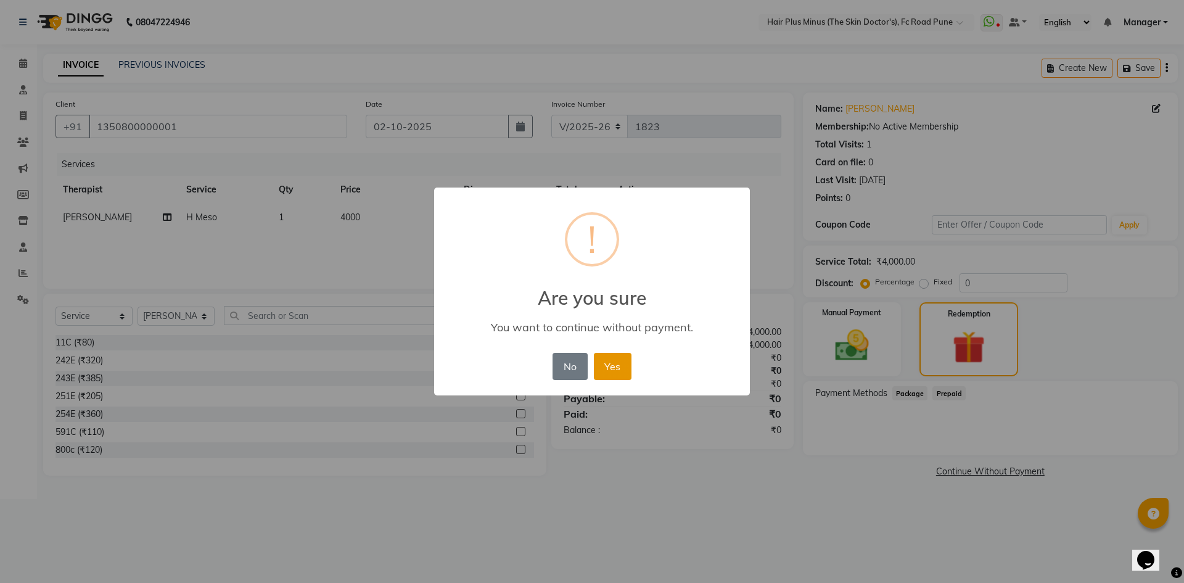
click at [612, 366] on button "Yes" at bounding box center [613, 366] width 38 height 27
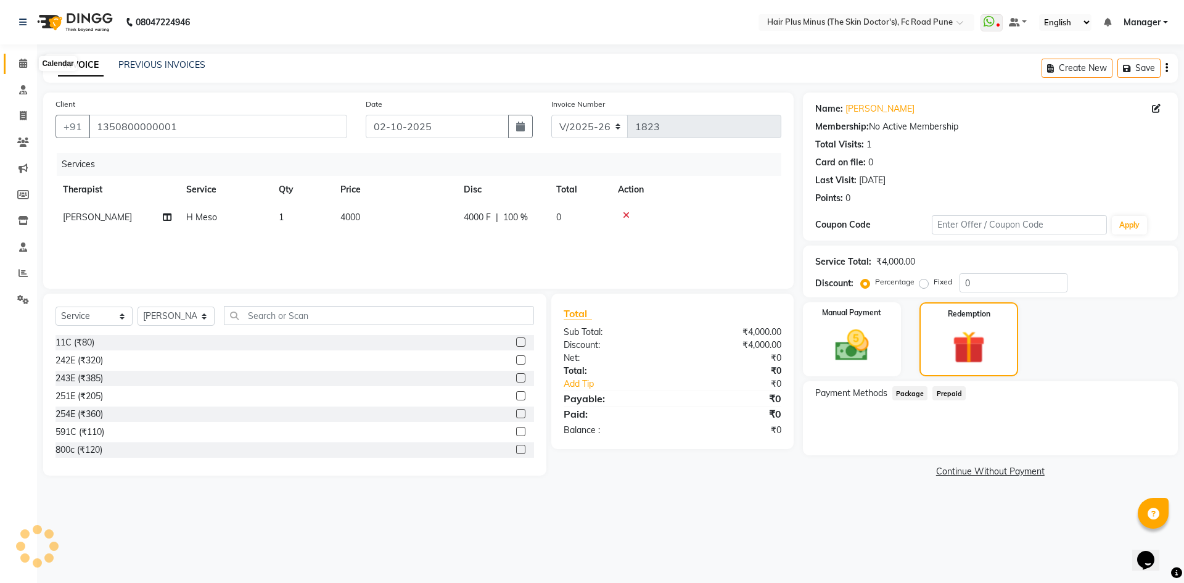
click at [23, 60] on icon at bounding box center [23, 63] width 8 height 9
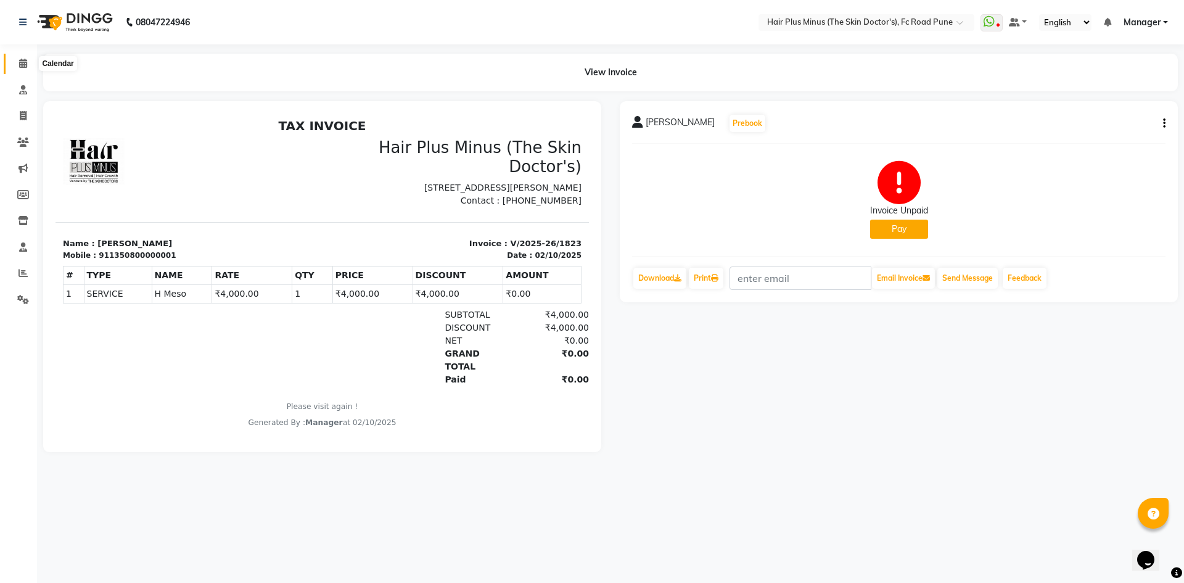
click at [25, 65] on icon at bounding box center [23, 63] width 8 height 9
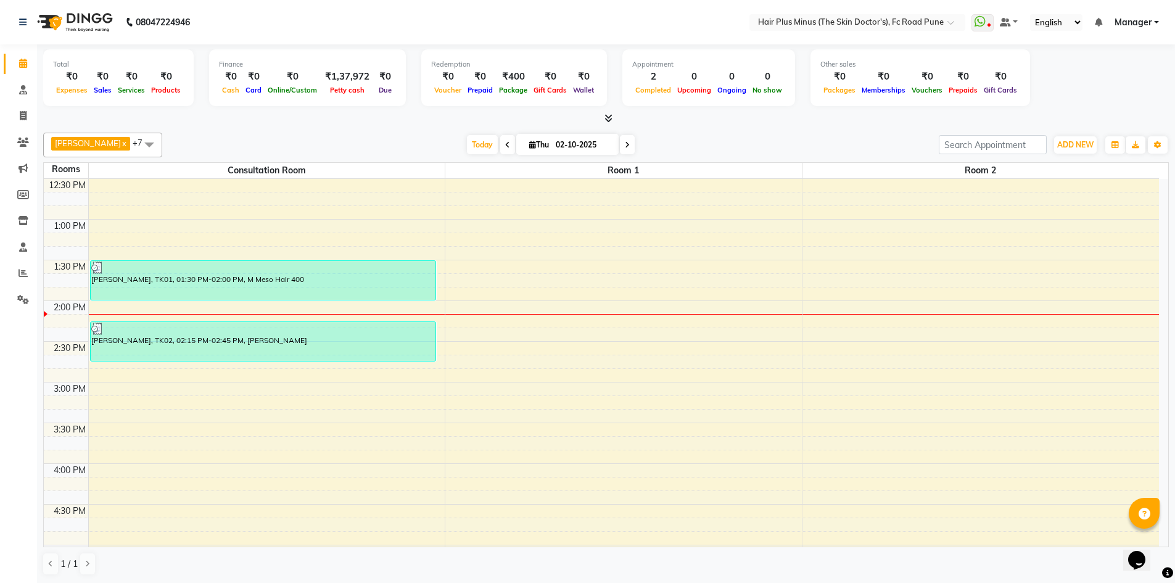
scroll to position [203, 0]
